Goal: Book appointment/travel/reservation

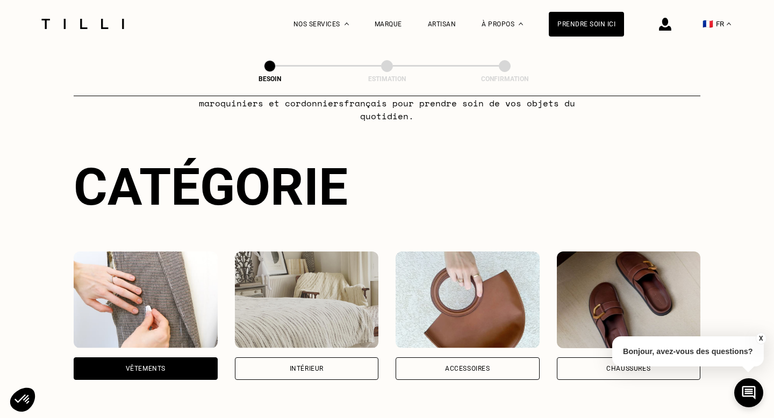
scroll to position [70, 0]
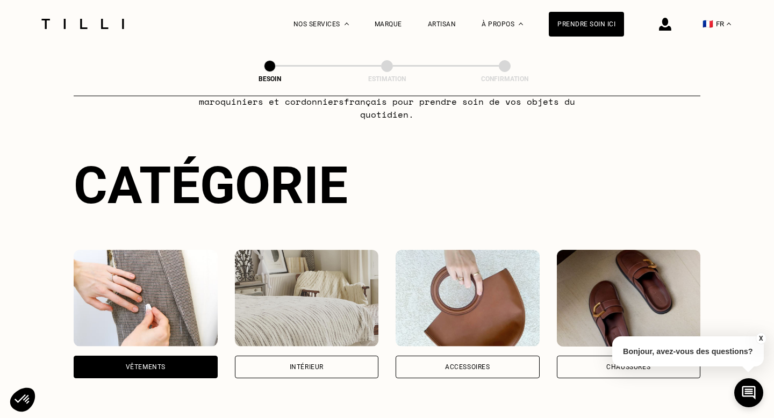
click at [300, 356] on div "Intérieur" at bounding box center [307, 367] width 144 height 23
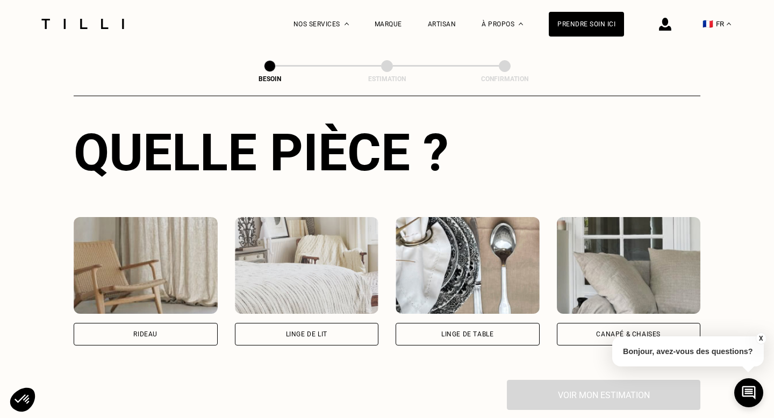
scroll to position [404, 0]
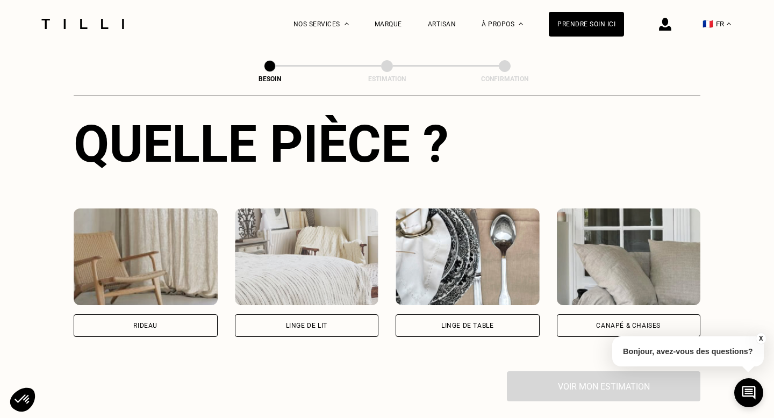
click at [298, 323] on div "Linge de lit" at bounding box center [306, 326] width 41 height 6
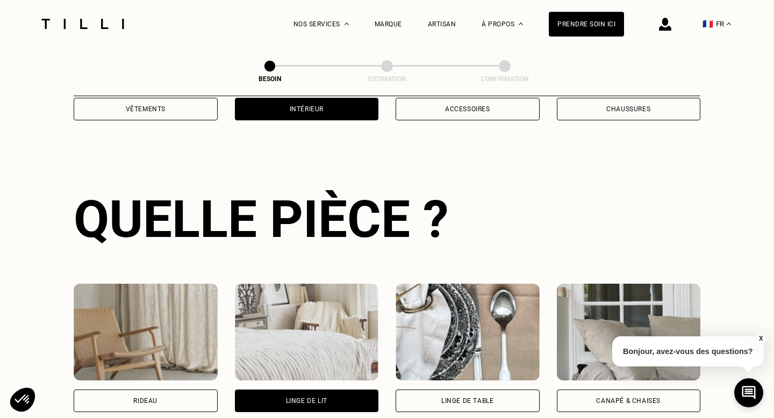
scroll to position [383, 0]
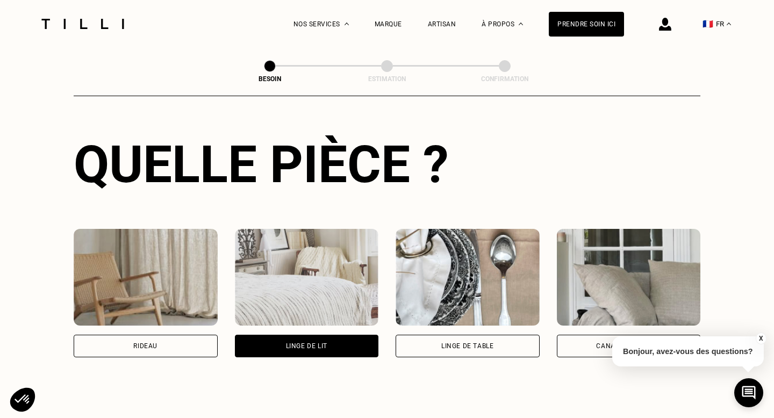
click at [593, 335] on div "Canapé & chaises" at bounding box center [629, 346] width 144 height 23
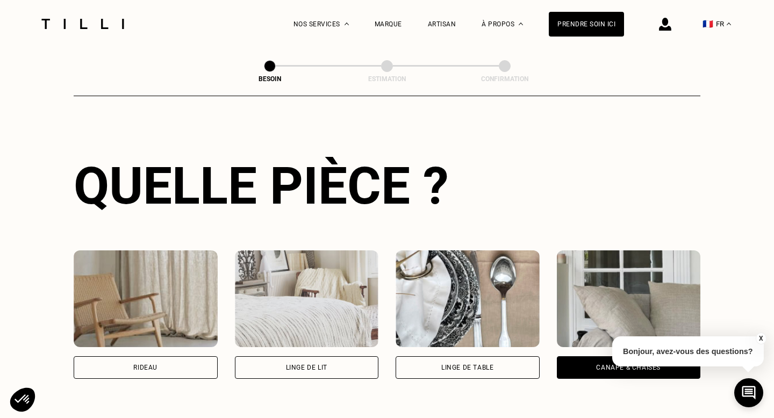
scroll to position [447, 0]
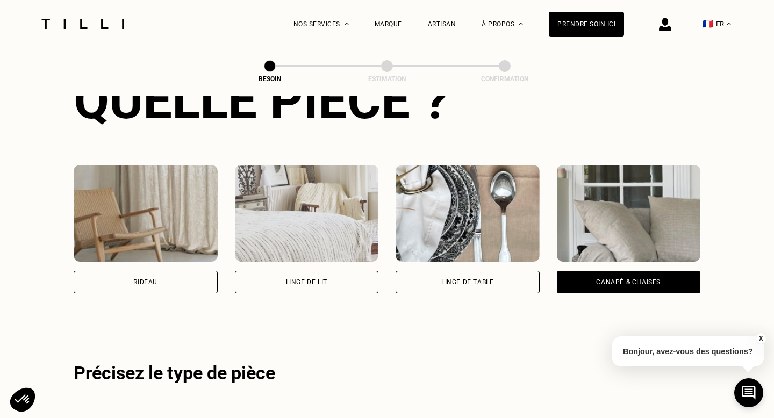
click at [319, 276] on div "Linge de lit" at bounding box center [307, 282] width 144 height 23
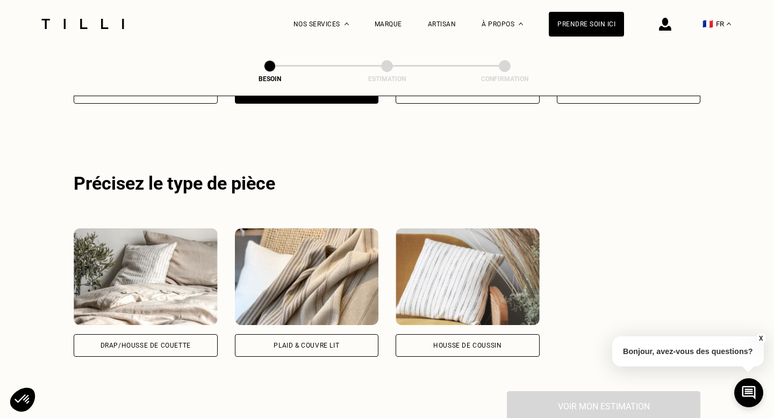
scroll to position [642, 0]
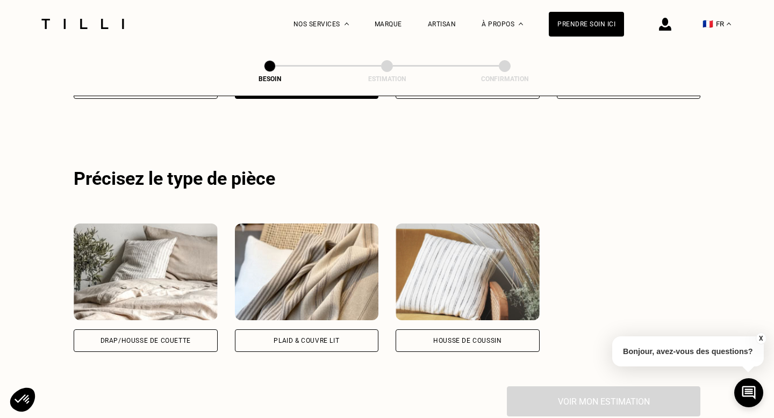
click at [159, 338] on div "Drap/Housse de couette" at bounding box center [146, 341] width 90 height 6
select select "FR"
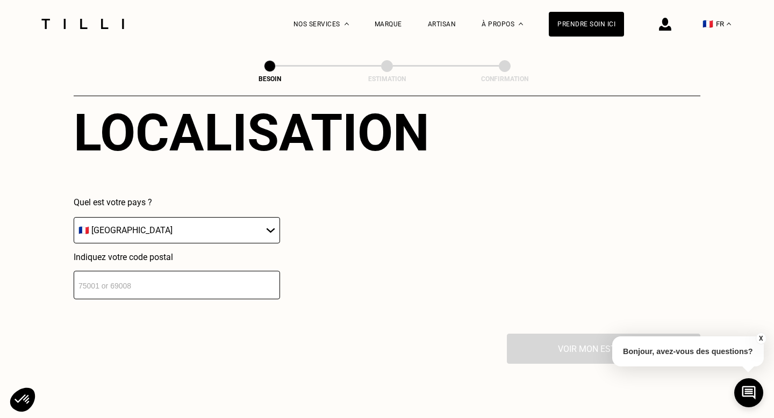
scroll to position [982, 0]
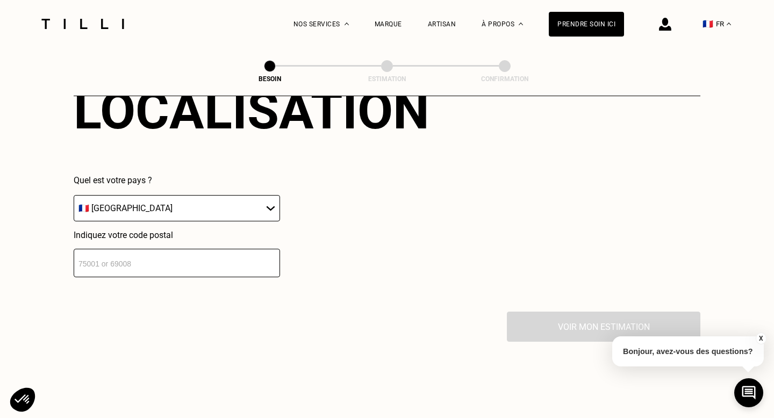
click at [190, 255] on input "number" at bounding box center [177, 263] width 206 height 28
paste input "78000"
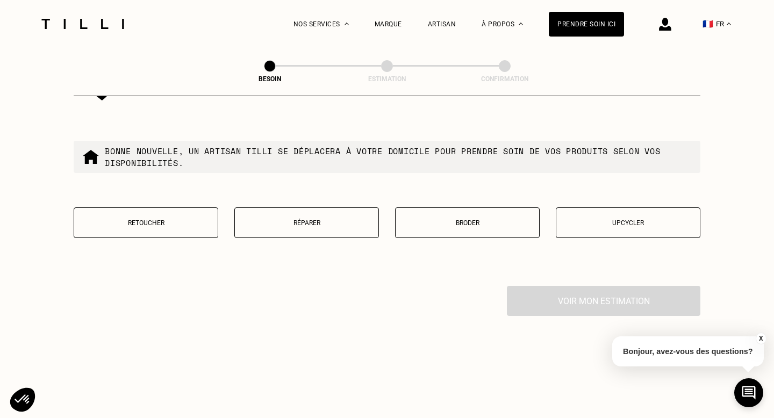
scroll to position [1283, 0]
type input "78000"
click at [179, 218] on p "Retoucher" at bounding box center [146, 222] width 133 height 8
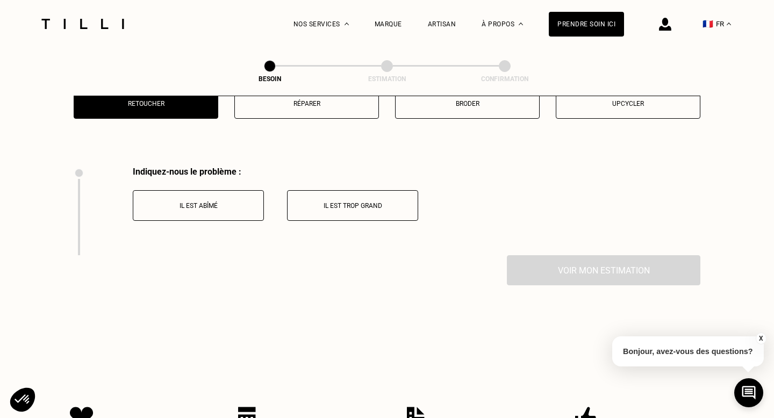
scroll to position [1397, 0]
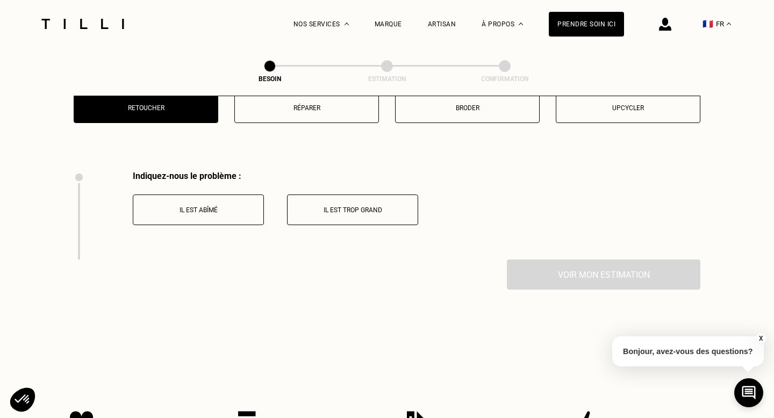
click at [225, 206] on p "Il est abîmé" at bounding box center [198, 210] width 119 height 8
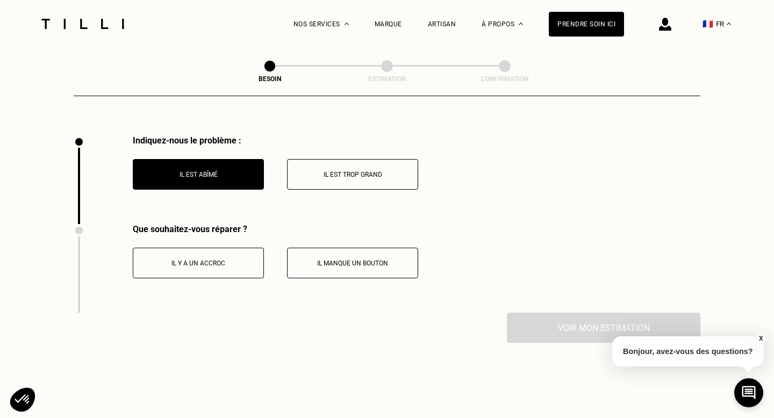
scroll to position [1437, 0]
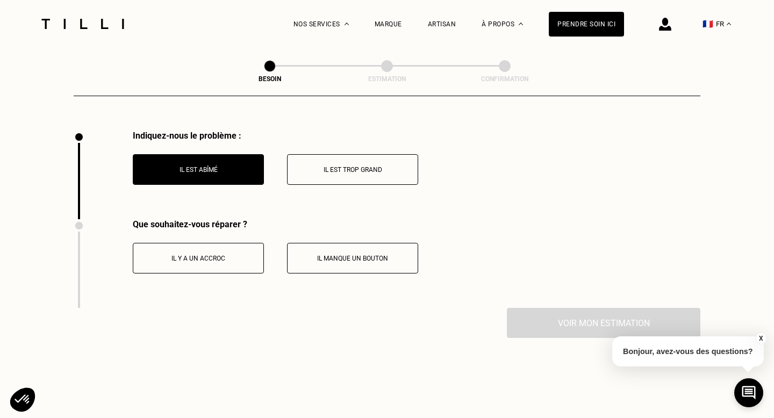
click at [241, 253] on button "Il y a un accroc" at bounding box center [198, 258] width 131 height 31
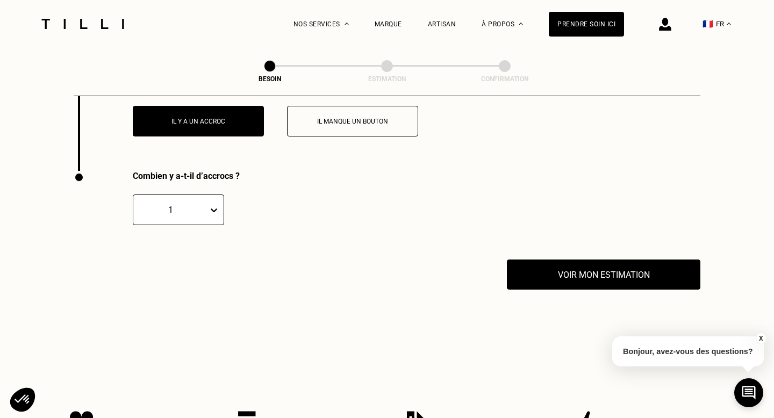
scroll to position [1604, 0]
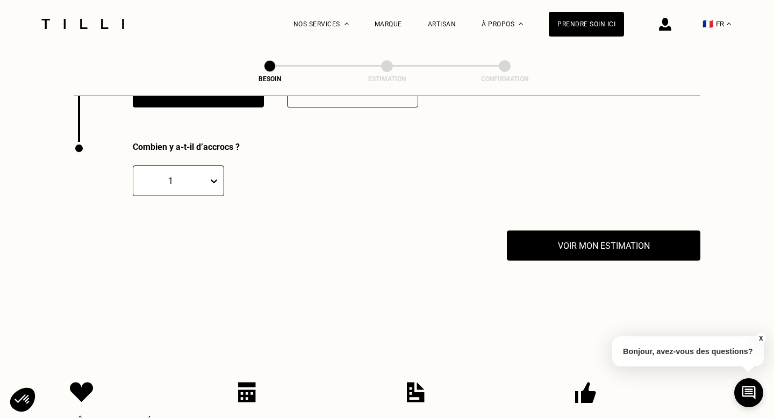
click at [206, 173] on div "1" at bounding box center [170, 181] width 75 height 17
click at [177, 223] on div "2" at bounding box center [178, 233] width 91 height 20
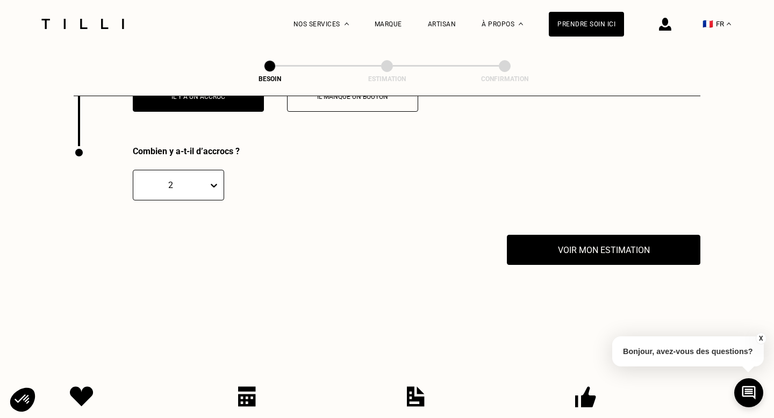
scroll to position [1599, 0]
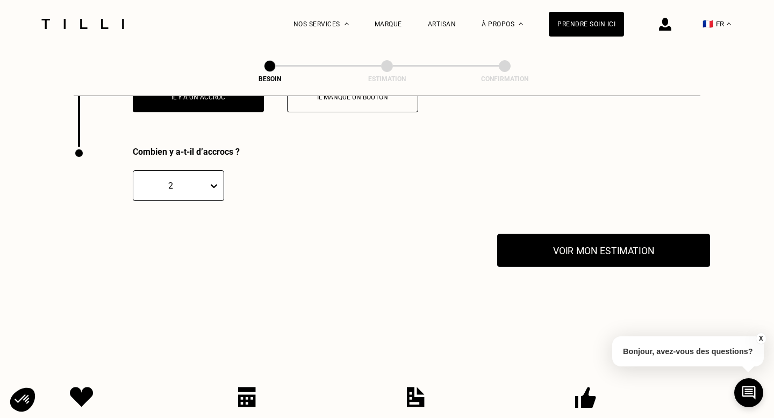
click at [559, 246] on button "Voir mon estimation" at bounding box center [603, 250] width 213 height 33
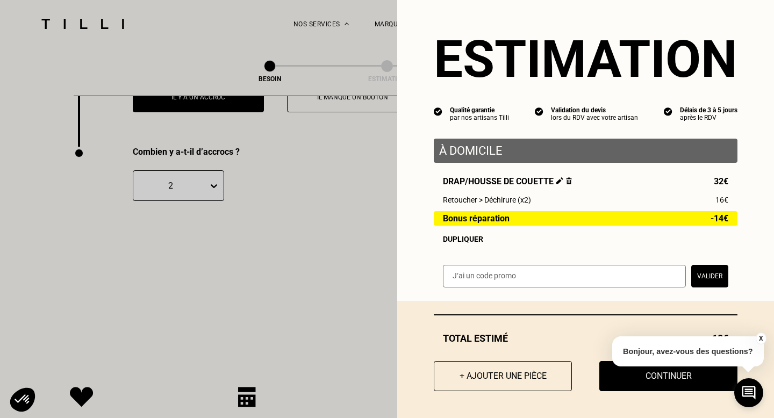
scroll to position [1607, 0]
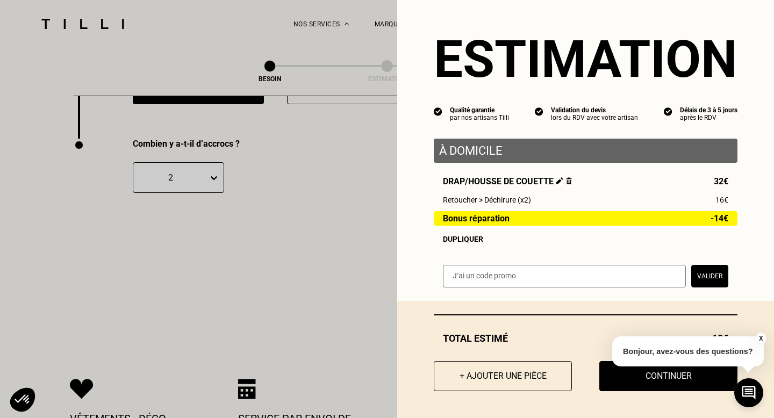
click at [762, 339] on button "X" at bounding box center [760, 339] width 11 height 12
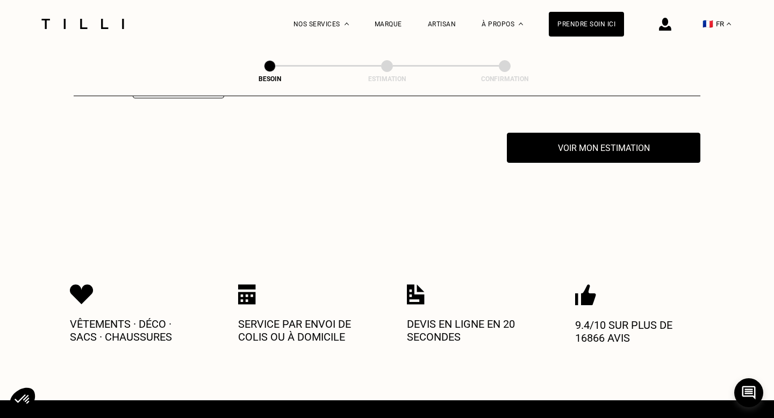
scroll to position [1650, 0]
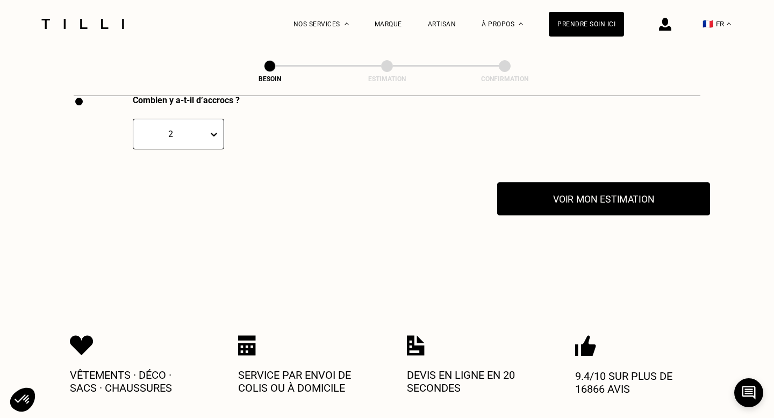
click at [583, 202] on button "Voir mon estimation" at bounding box center [603, 198] width 213 height 33
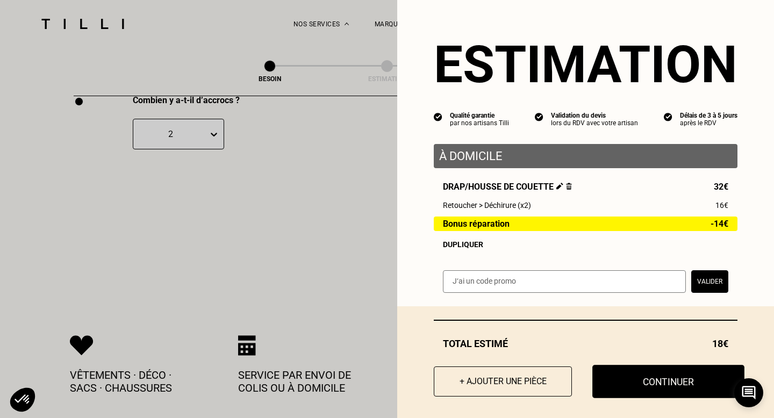
click at [657, 386] on button "Continuer" at bounding box center [668, 381] width 152 height 33
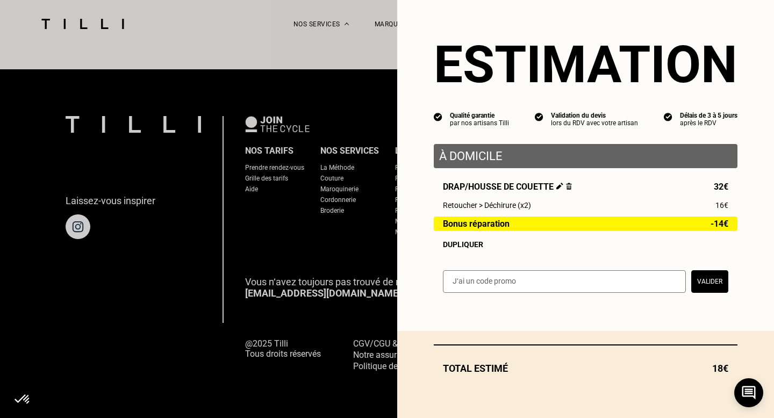
scroll to position [668, 0]
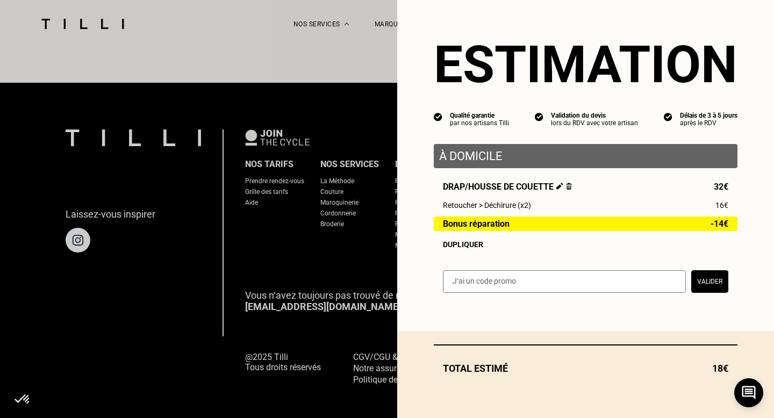
select select "FR"
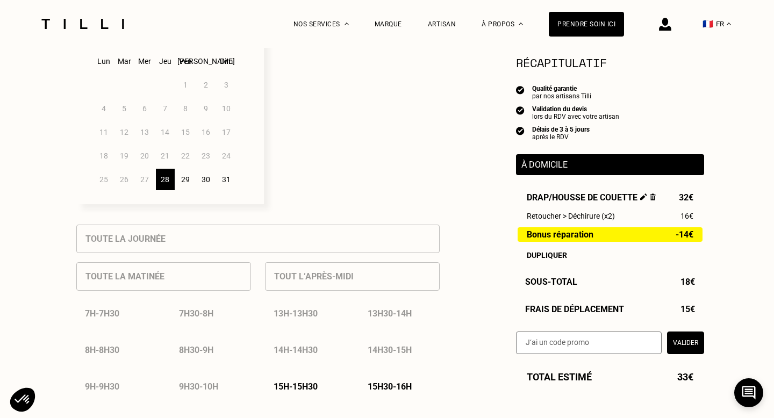
scroll to position [321, 0]
click at [207, 180] on div "30" at bounding box center [206, 181] width 19 height 22
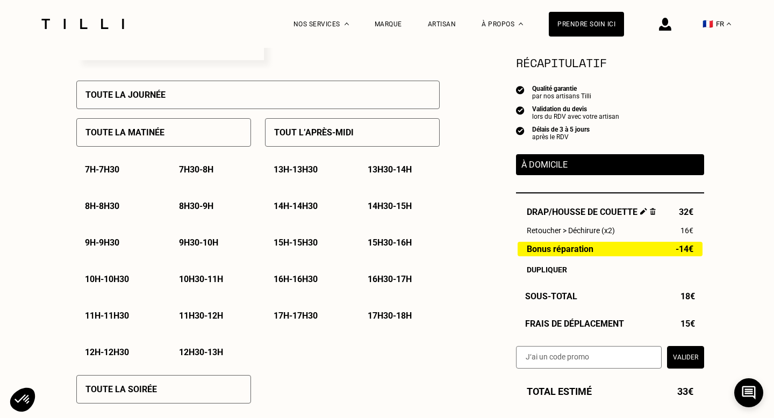
scroll to position [469, 0]
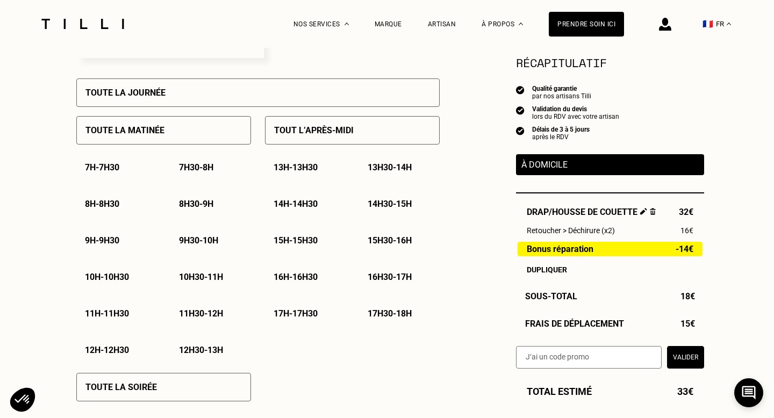
click at [109, 274] on p "10h - 10h30" at bounding box center [107, 277] width 44 height 10
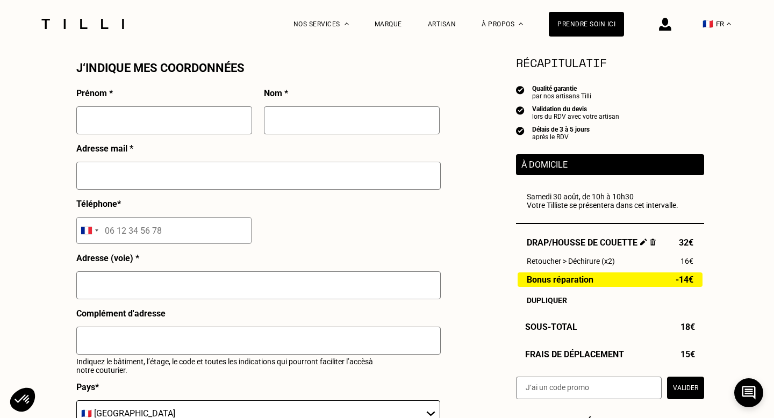
scroll to position [935, 0]
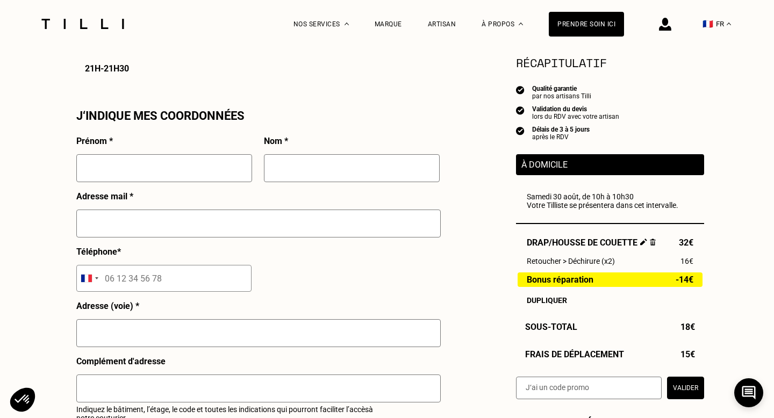
click at [174, 178] on input "text" at bounding box center [164, 168] width 176 height 28
type input "[PERSON_NAME]"
click at [308, 166] on input "text" at bounding box center [352, 168] width 176 height 28
type input "Rossignol"
click at [224, 222] on input "text" at bounding box center [258, 224] width 364 height 28
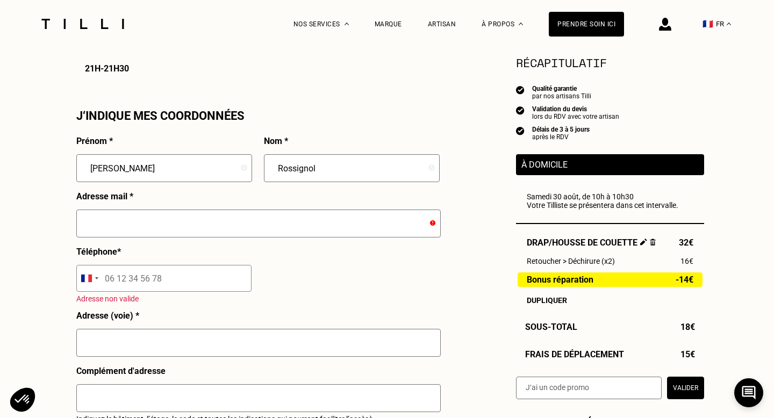
paste input "[EMAIL_ADDRESS][DOMAIN_NAME]"
type input "[EMAIL_ADDRESS][DOMAIN_NAME]"
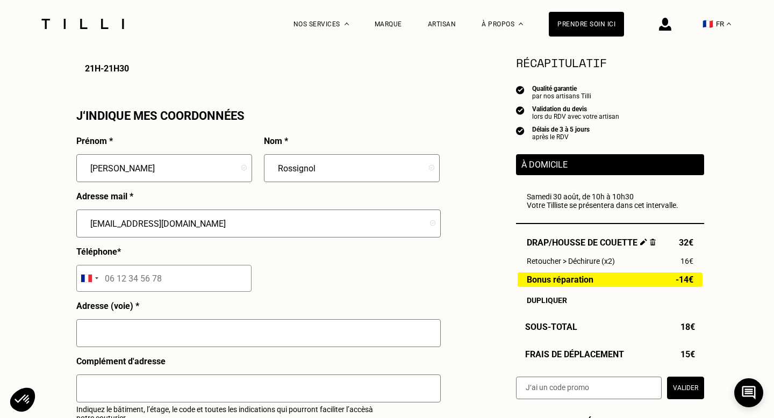
click at [121, 284] on input "tel" at bounding box center [163, 278] width 175 height 27
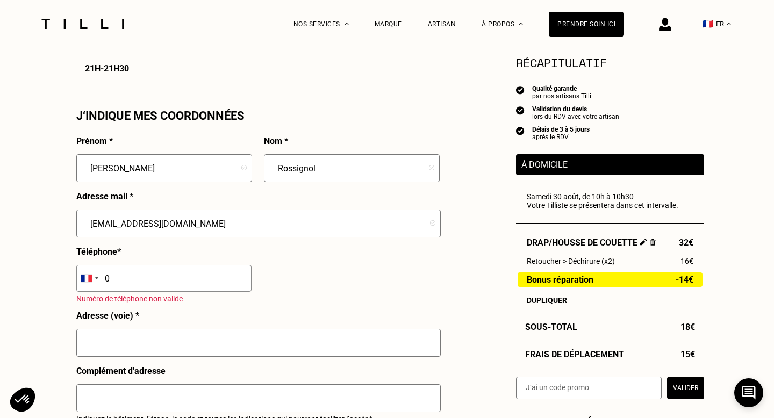
paste input "676877056"
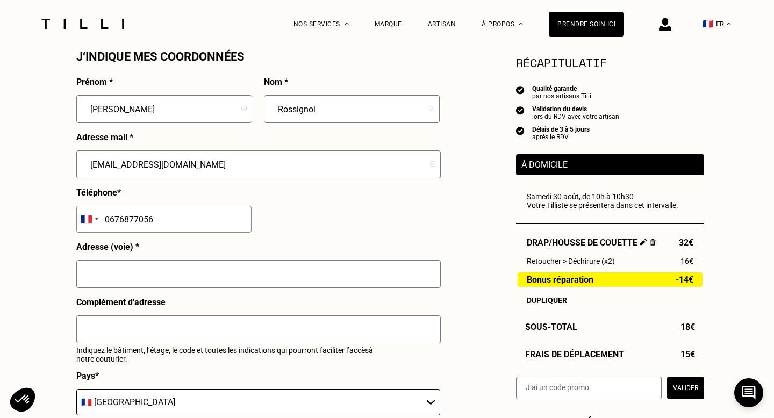
scroll to position [1061, 0]
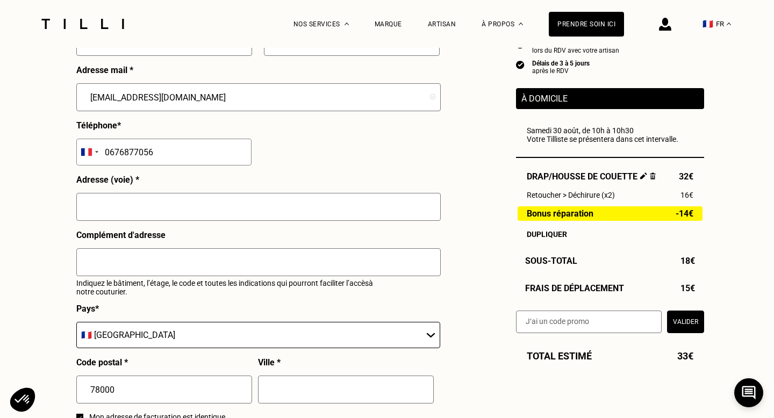
type input "0676877056"
click at [299, 208] on input "text" at bounding box center [258, 207] width 364 height 28
paste input "[STREET_ADDRESS]"
type input "[STREET_ADDRESS]"
click at [219, 263] on input "text" at bounding box center [258, 262] width 364 height 28
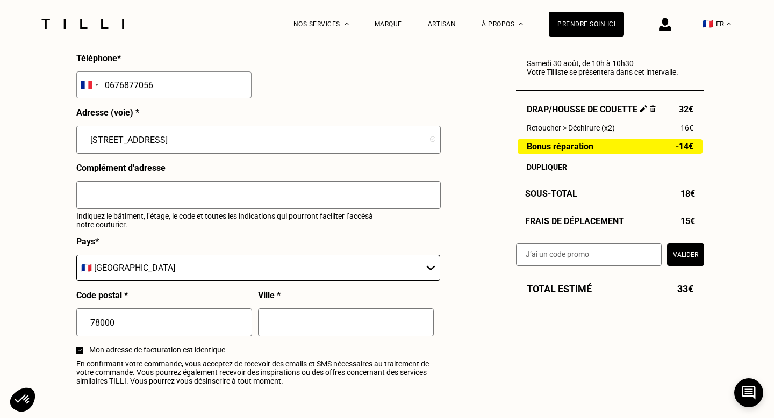
scroll to position [1159, 0]
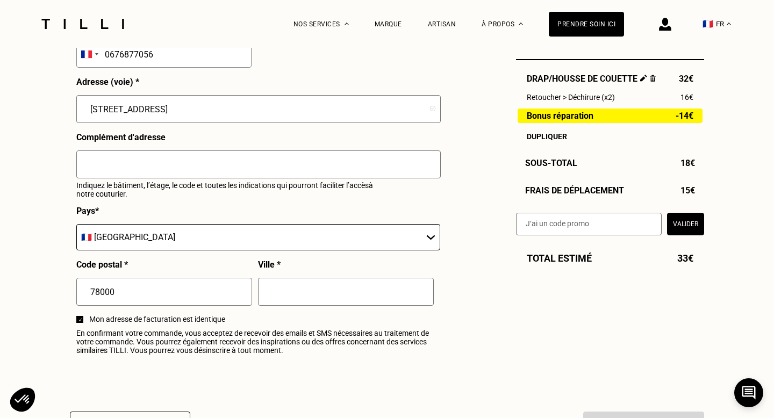
click at [305, 305] on input "text" at bounding box center [346, 292] width 176 height 28
type input "[GEOGRAPHIC_DATA]"
click at [306, 202] on div "Complément d'adresse Indiquez le bâtiment, l’étage, le code et toutes les indic…" at bounding box center [258, 169] width 364 height 74
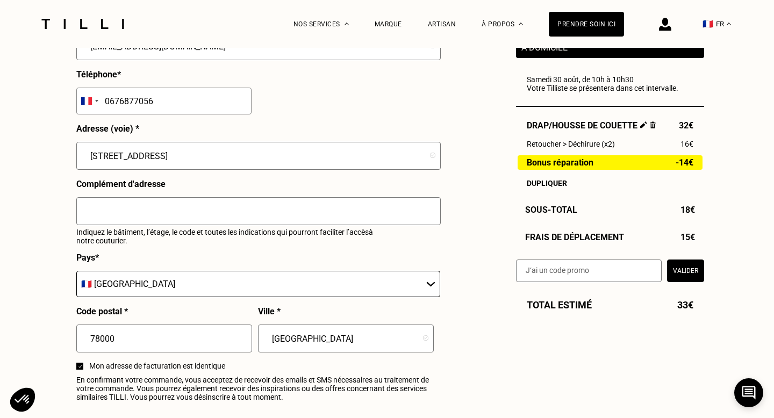
scroll to position [1034, 0]
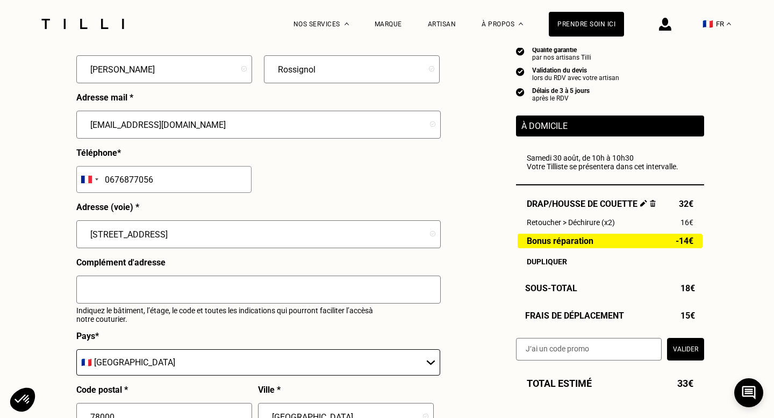
click at [249, 125] on input "[EMAIL_ADDRESS][DOMAIN_NAME]" at bounding box center [258, 125] width 364 height 28
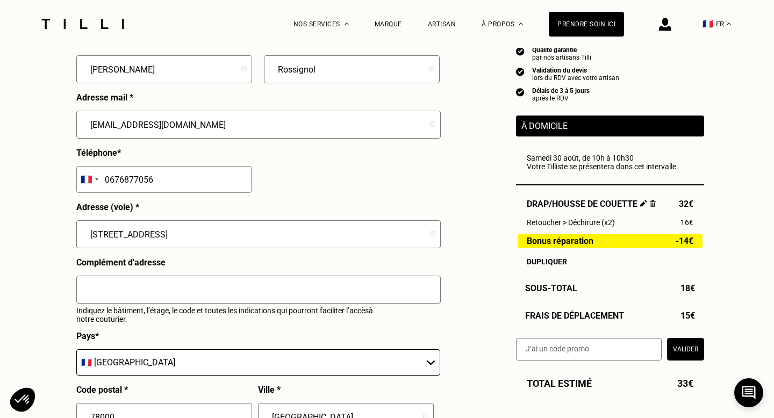
click at [262, 127] on input "[EMAIL_ADDRESS][DOMAIN_NAME]" at bounding box center [258, 125] width 364 height 28
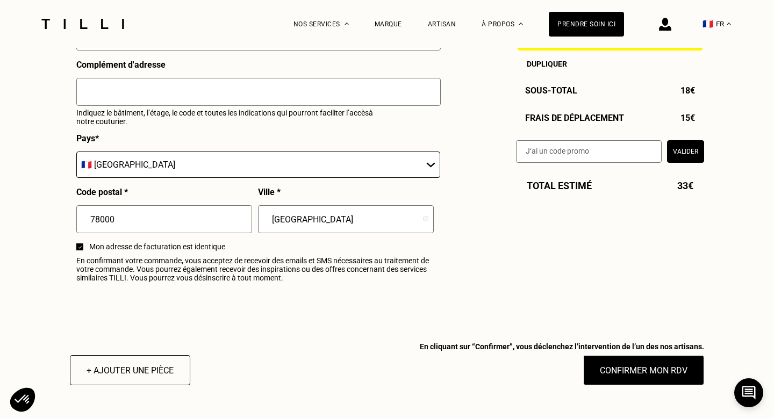
scroll to position [1256, 0]
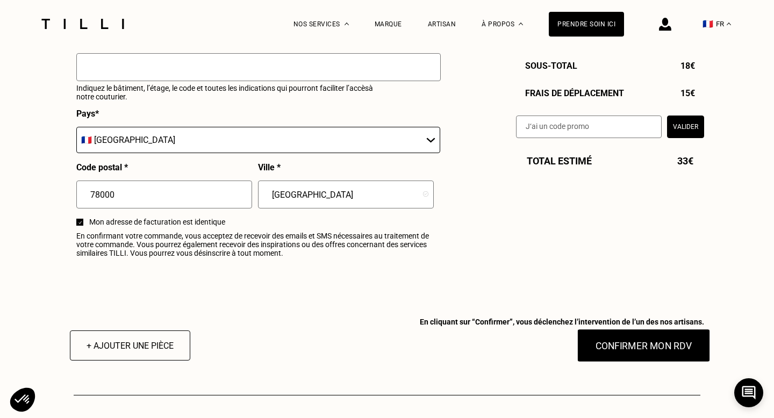
type input "[EMAIL_ADDRESS][DOMAIN_NAME]"
click at [644, 349] on button "Confirmer mon RDV" at bounding box center [643, 345] width 133 height 33
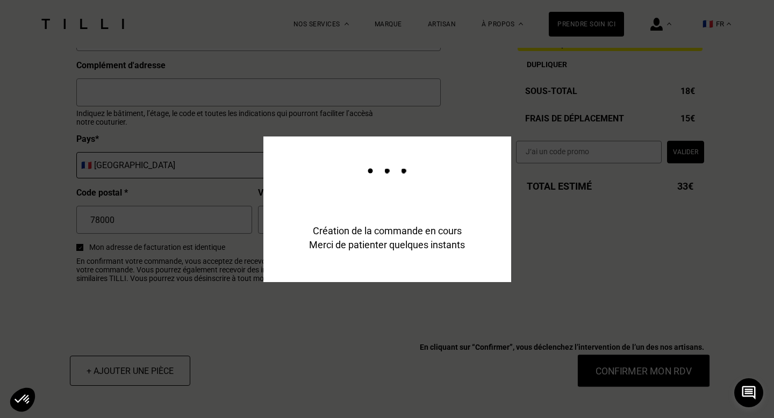
scroll to position [1282, 0]
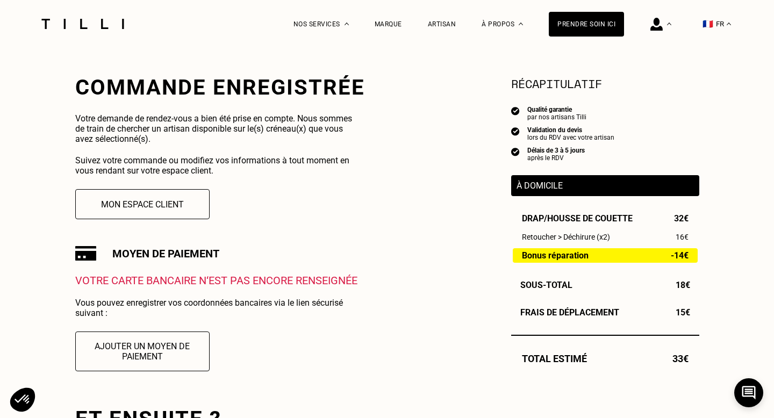
scroll to position [218, 0]
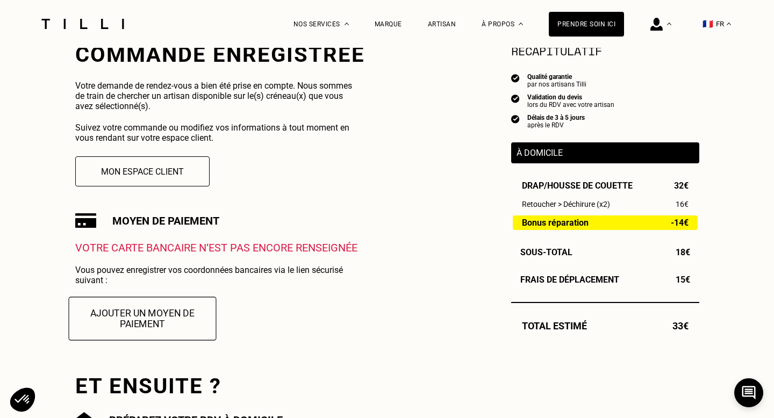
click at [168, 311] on button "Ajouter un moyen de paiement" at bounding box center [142, 319] width 148 height 44
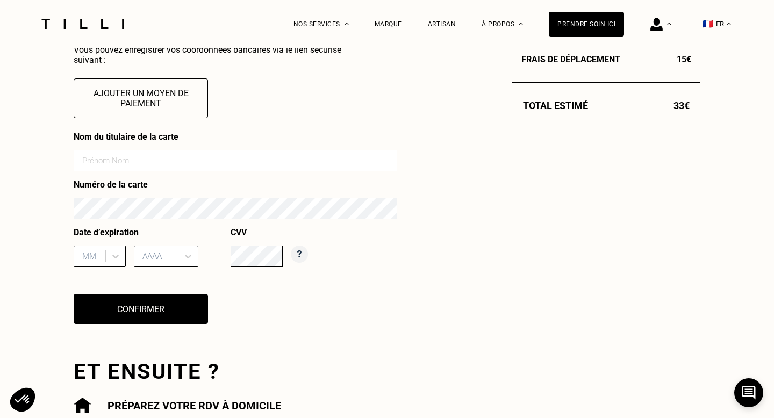
scroll to position [366, 0]
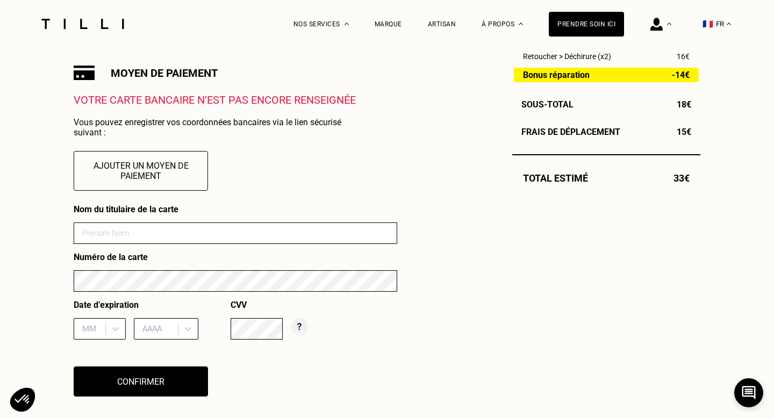
click at [204, 235] on input at bounding box center [236, 234] width 324 height 22
type input "[PERSON_NAME]"
click at [116, 333] on div "03, 3 of 12. 12 results available. Use Up and Down to choose options, press Ent…" at bounding box center [100, 329] width 52 height 22
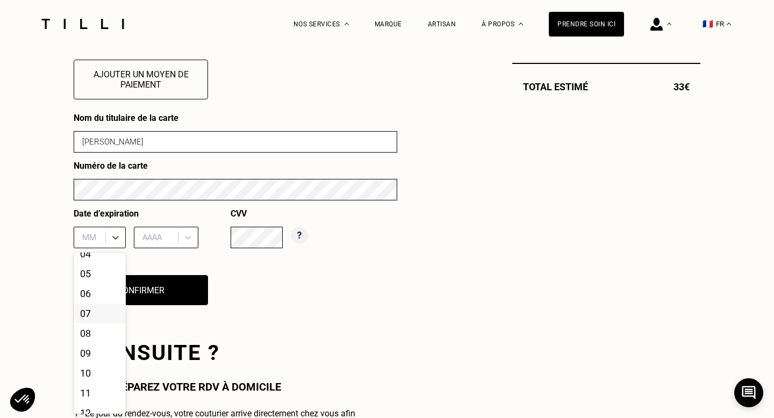
scroll to position [82, 0]
click at [89, 400] on div "12" at bounding box center [100, 402] width 52 height 20
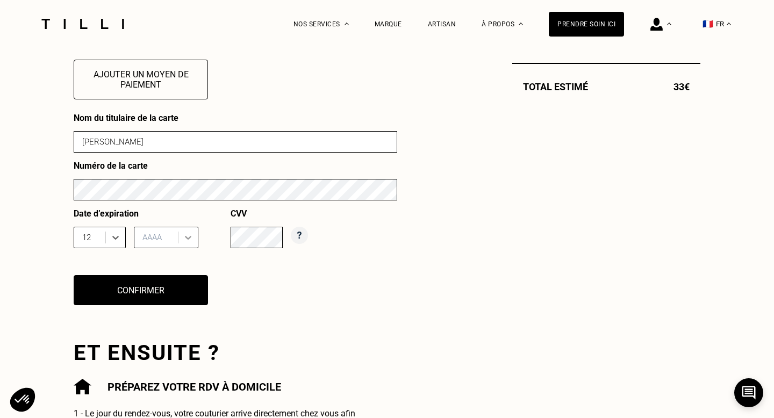
click at [194, 234] on div at bounding box center [187, 237] width 19 height 19
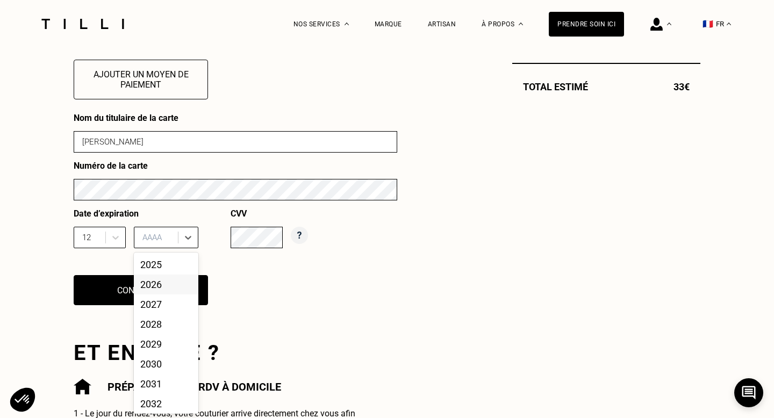
click at [162, 283] on div "2026" at bounding box center [166, 285] width 65 height 20
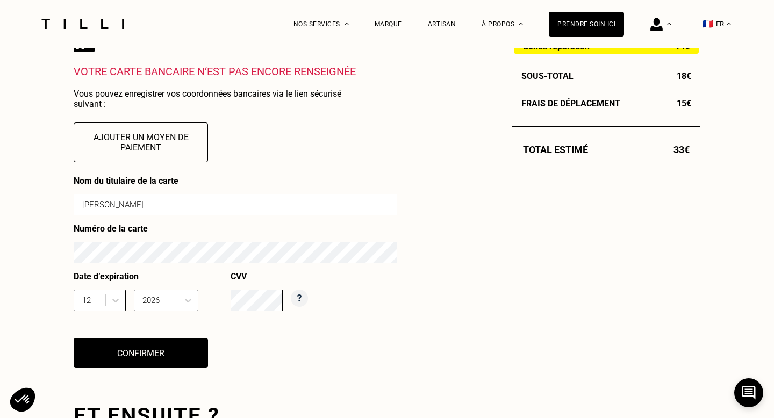
scroll to position [393, 0]
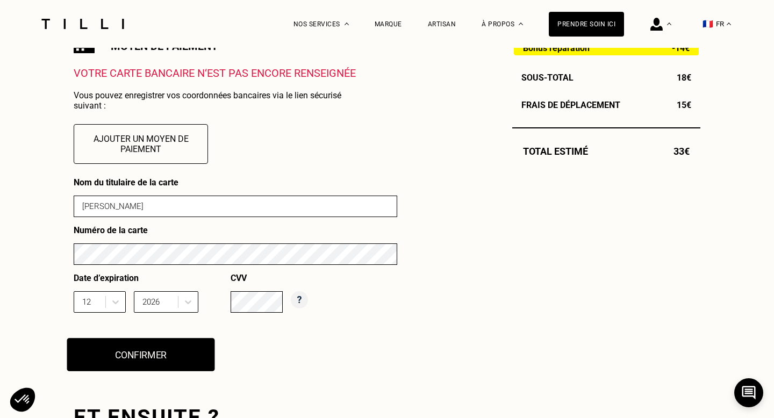
click at [154, 349] on button "Confirmer" at bounding box center [141, 354] width 148 height 33
